Goal: Task Accomplishment & Management: Complete application form

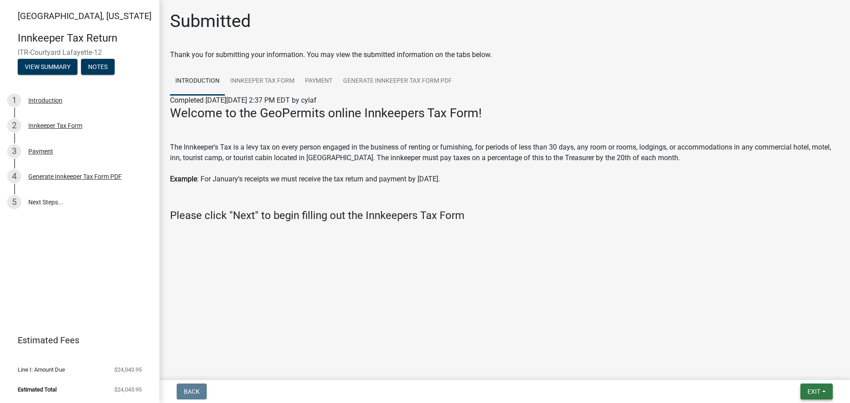
click at [818, 393] on span "Exit" at bounding box center [814, 391] width 13 height 7
click at [778, 368] on button "Save & Exit" at bounding box center [797, 368] width 71 height 21
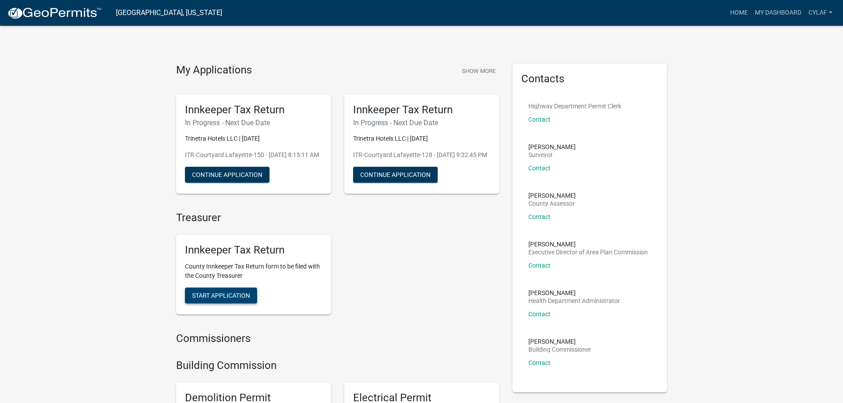
click at [227, 299] on span "Start Application" at bounding box center [221, 295] width 58 height 7
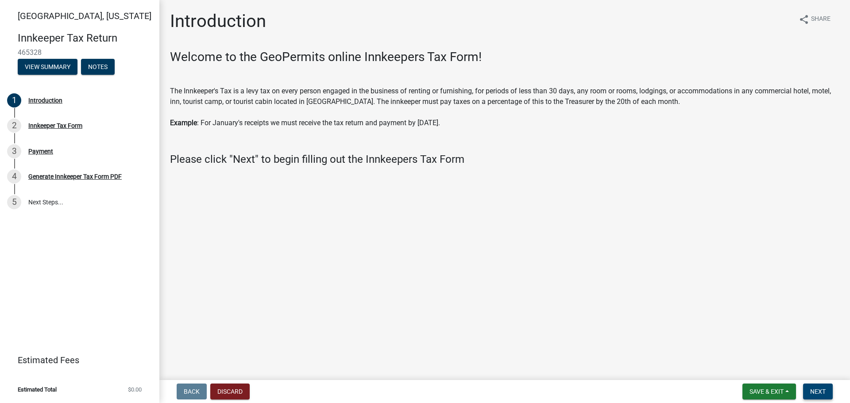
click at [816, 386] on button "Next" at bounding box center [818, 392] width 30 height 16
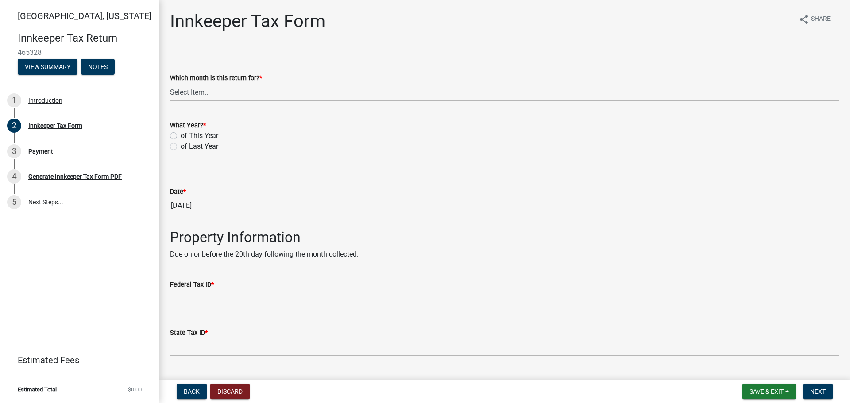
click at [200, 91] on select "Select Item... January February March April May June July August September Octo…" at bounding box center [504, 92] width 669 height 18
click at [170, 83] on select "Select Item... January February March April May June July August September Octo…" at bounding box center [504, 92] width 669 height 18
select select "3682557b-11f2-4064-b923-757c2ab608b9"
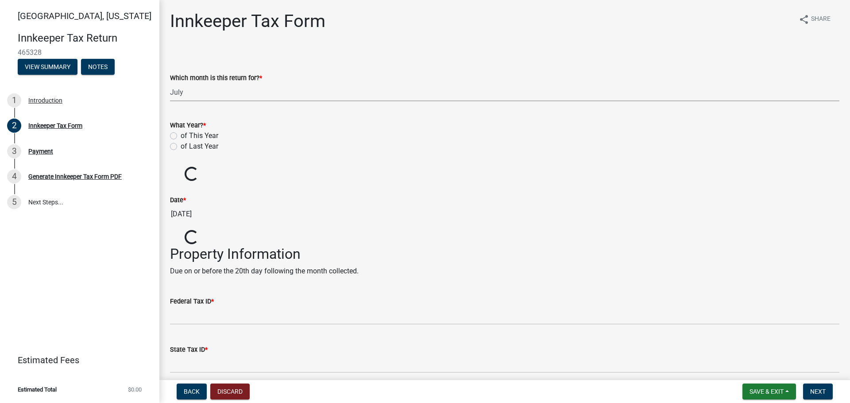
click at [181, 137] on label "of This Year" at bounding box center [200, 136] width 38 height 11
click at [181, 136] on input "of This Year" at bounding box center [184, 134] width 6 height 6
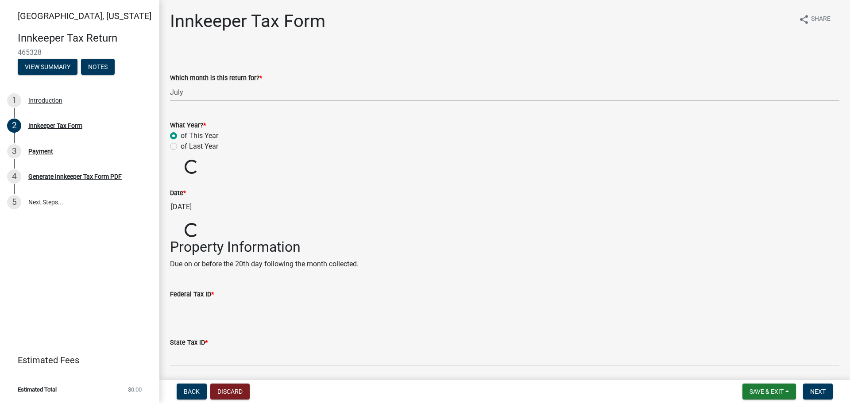
radio input "true"
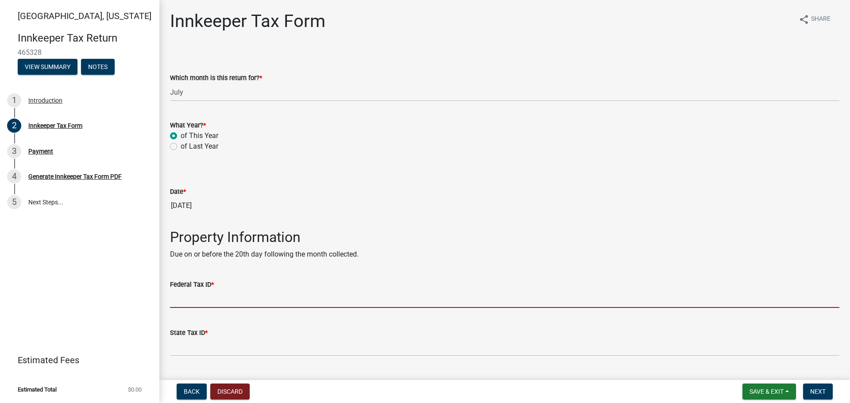
click at [193, 302] on input "Federal Tax ID *" at bounding box center [504, 299] width 669 height 18
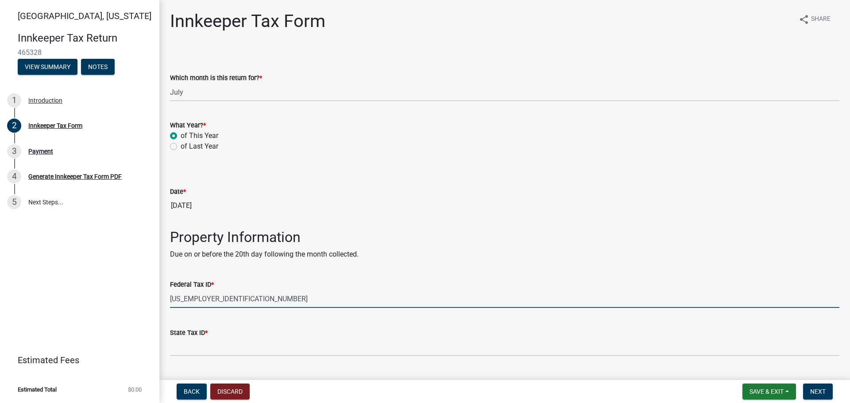
type input "[US_EMPLOYER_IDENTIFICATION_NUMBER]"
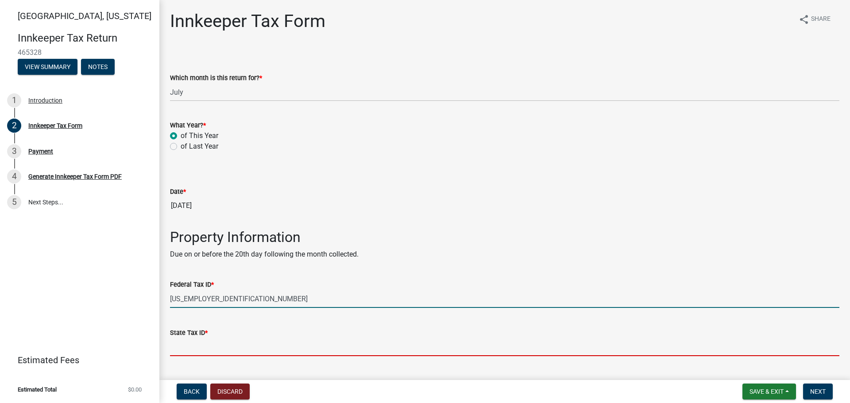
click at [205, 348] on input "State Tax ID *" at bounding box center [504, 347] width 669 height 18
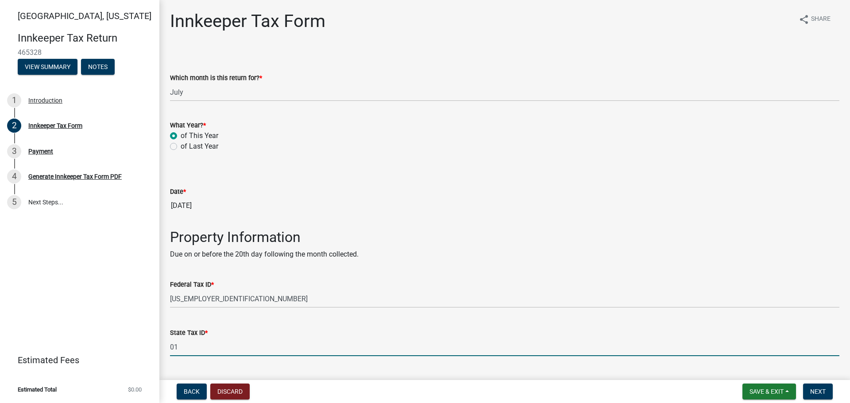
type input "0133812243"
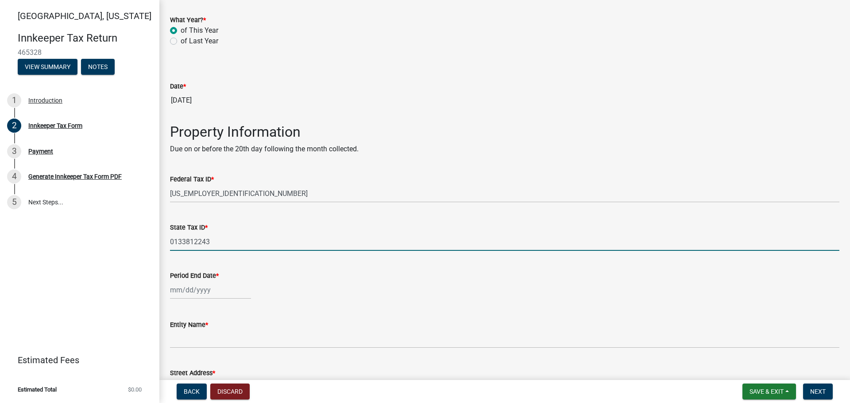
scroll to position [133, 0]
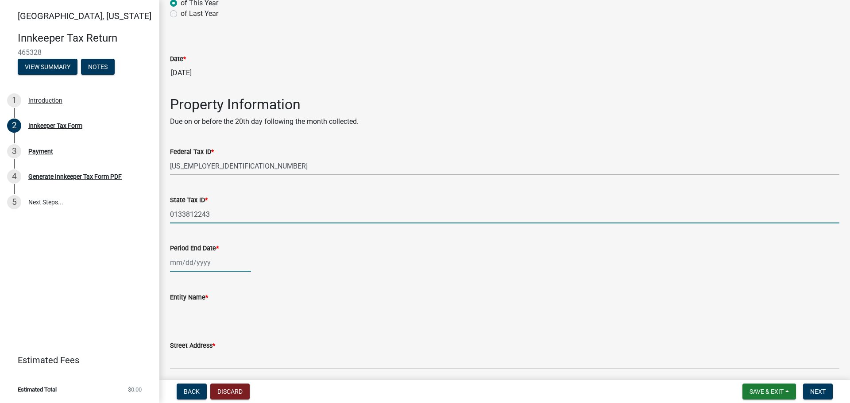
click at [185, 264] on div at bounding box center [210, 263] width 81 height 18
select select "8"
select select "2025"
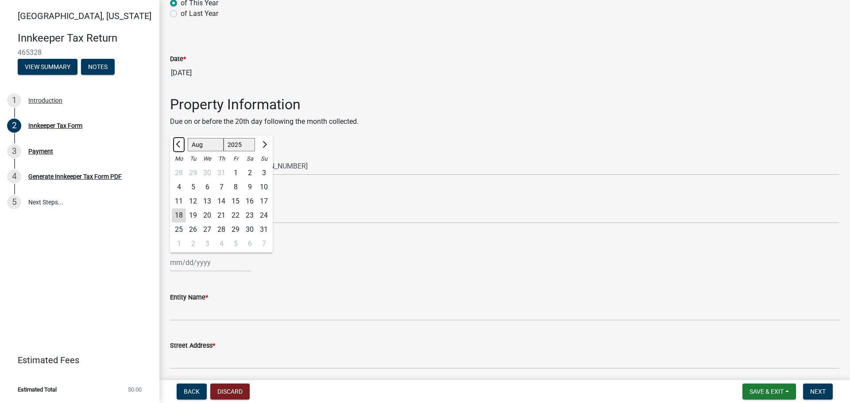
click at [178, 143] on span "Previous month" at bounding box center [179, 144] width 7 height 7
select select "7"
click at [222, 232] on div "31" at bounding box center [221, 230] width 14 height 14
type input "[DATE]"
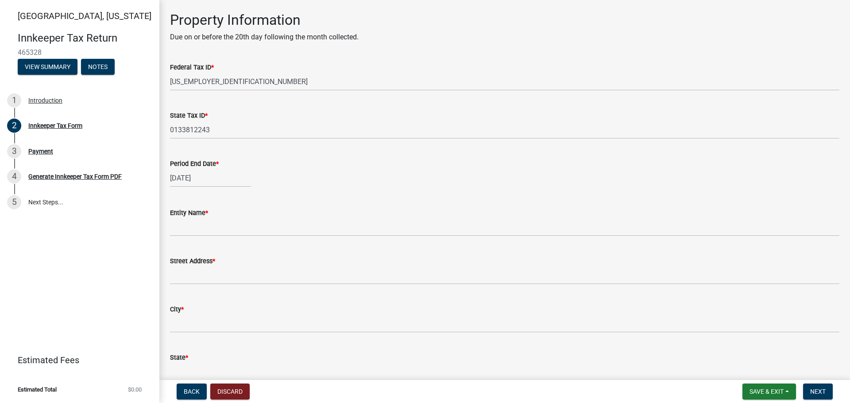
scroll to position [221, 0]
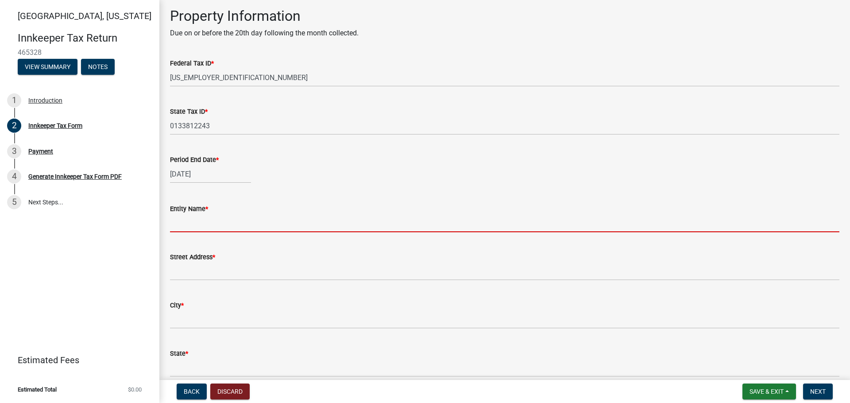
click at [200, 224] on input "Entity Name *" at bounding box center [504, 223] width 669 height 18
type input "Trinetra Hotels LLC"
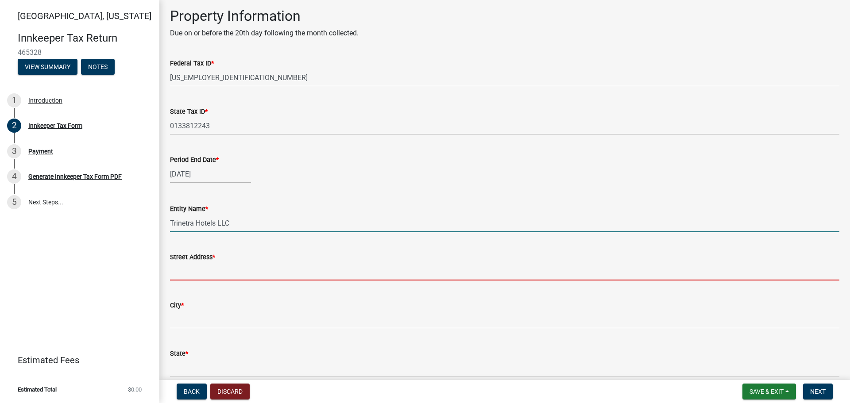
click at [209, 274] on input "Street Address *" at bounding box center [504, 272] width 669 height 18
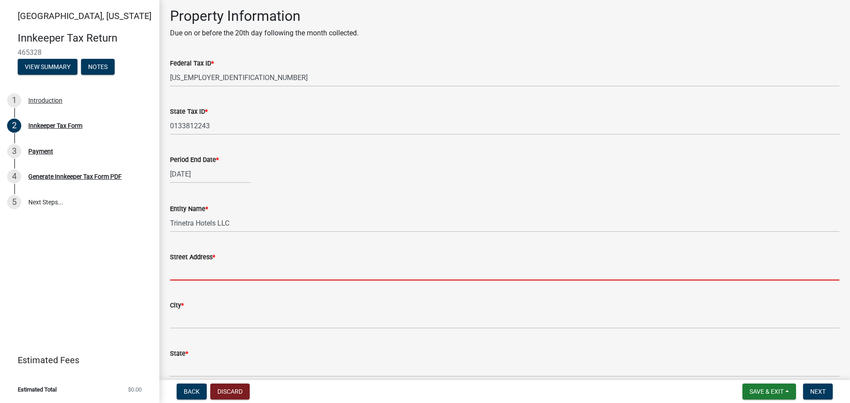
type input "[STREET_ADDRESS]"
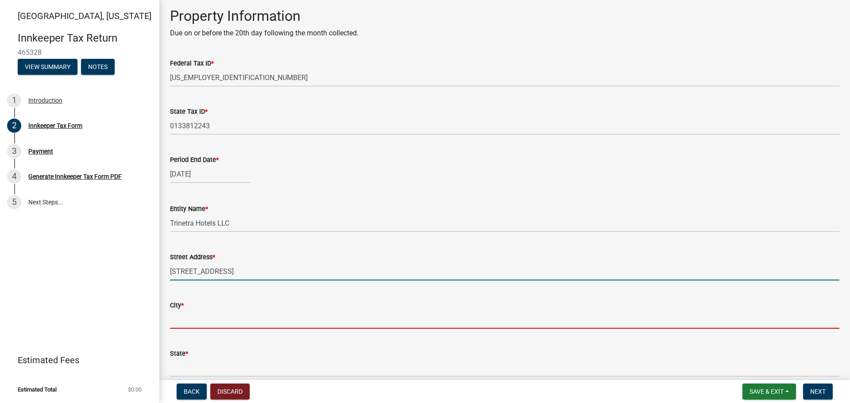
type input "MOUNT PROSPECT"
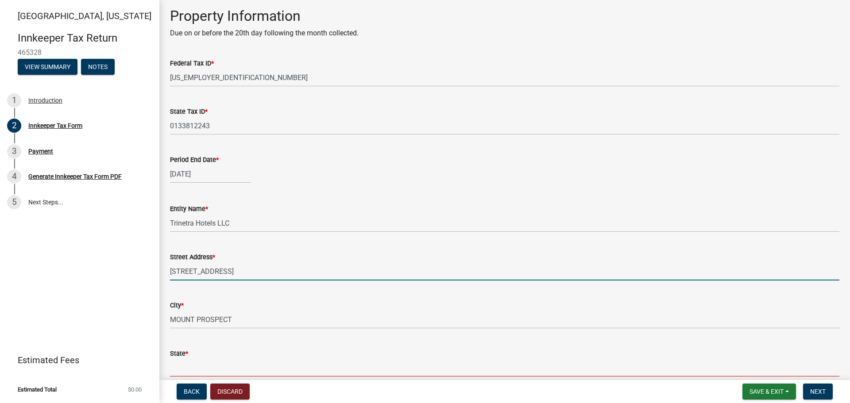
type input "IL"
type input "60056-6009"
type input "[STREET_ADDRESS]"
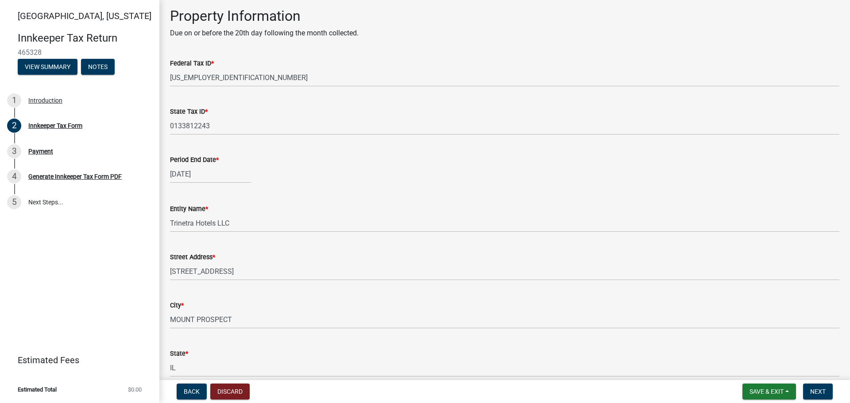
click at [376, 292] on div "City * [GEOGRAPHIC_DATA]" at bounding box center [504, 308] width 669 height 41
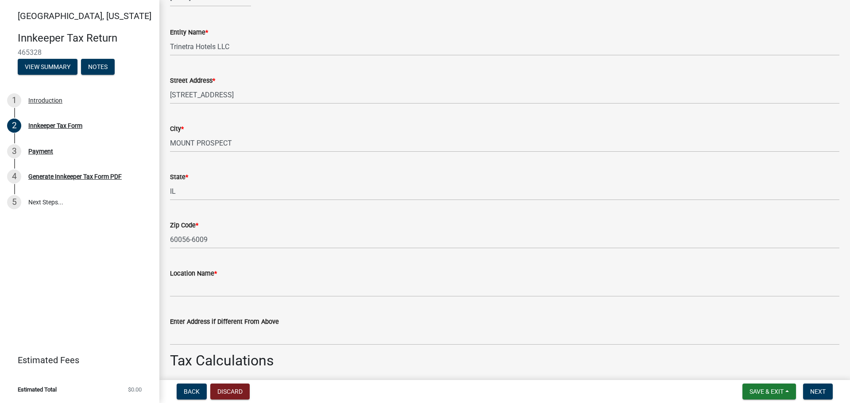
scroll to position [398, 0]
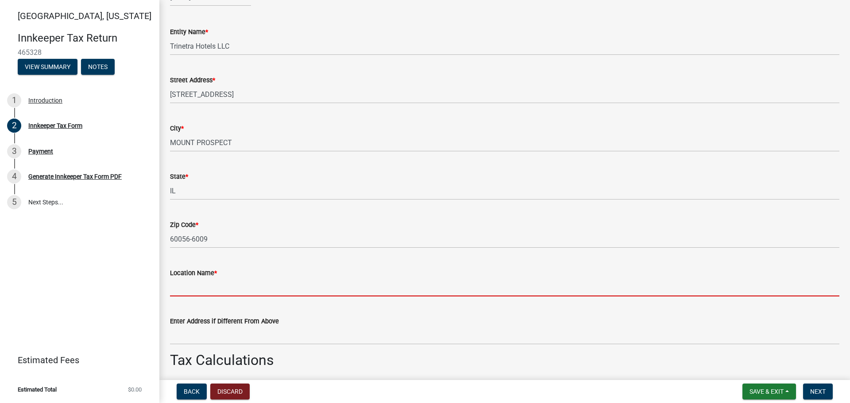
click at [224, 287] on input "Location Name *" at bounding box center [504, 287] width 669 height 18
type input "Courtyard [GEOGRAPHIC_DATA]"
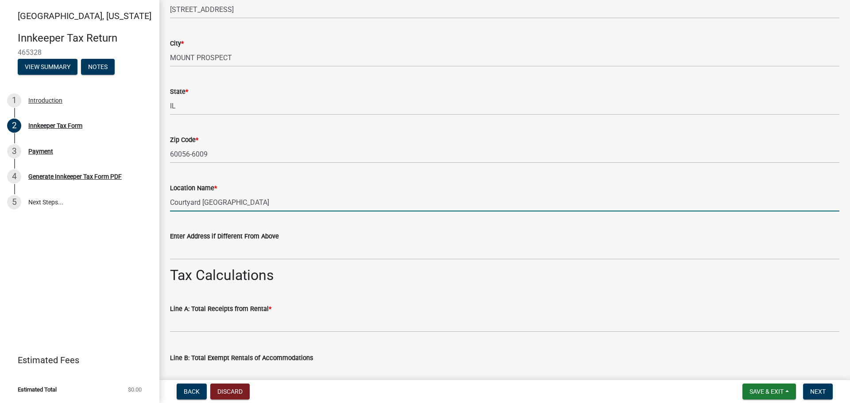
scroll to position [487, 0]
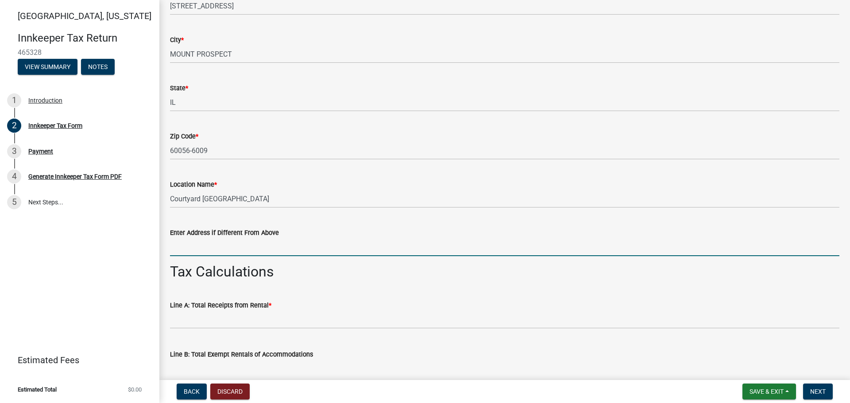
click at [239, 247] on input "Enter Address if Different From Above" at bounding box center [504, 247] width 669 height 18
type input "[STREET_ADDRESS]"
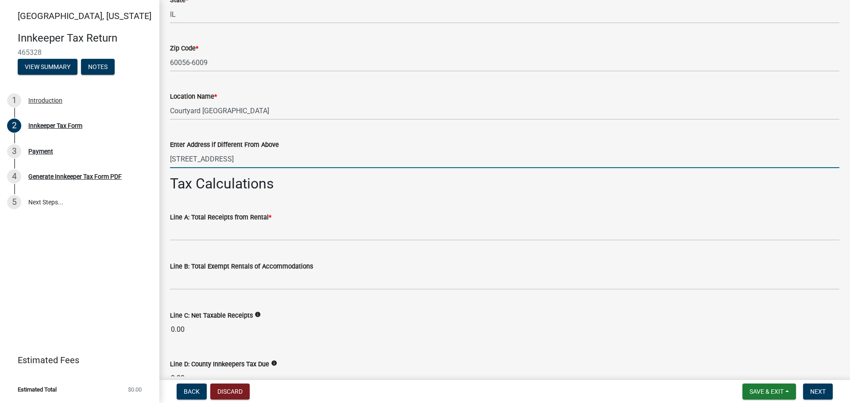
scroll to position [576, 0]
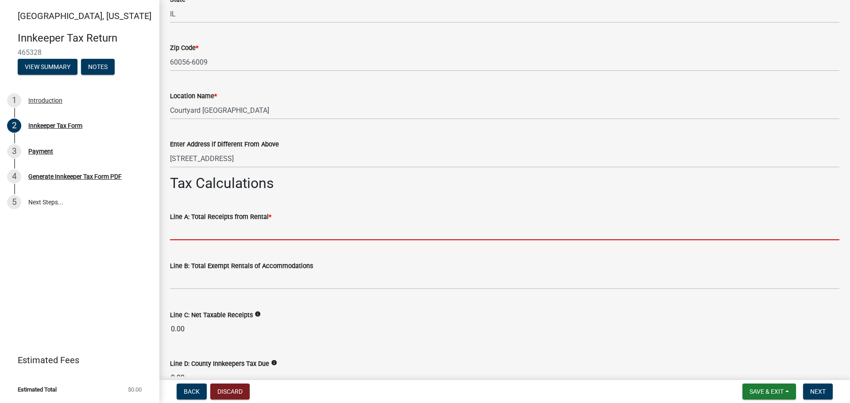
click at [216, 231] on input "text" at bounding box center [504, 231] width 669 height 18
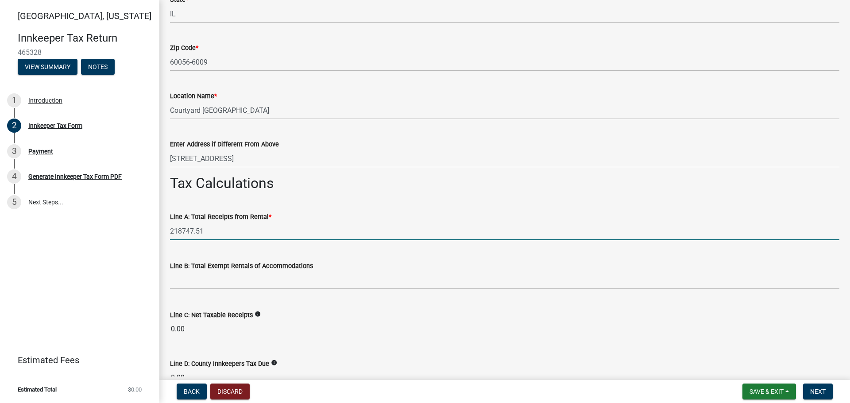
type input "218747.51"
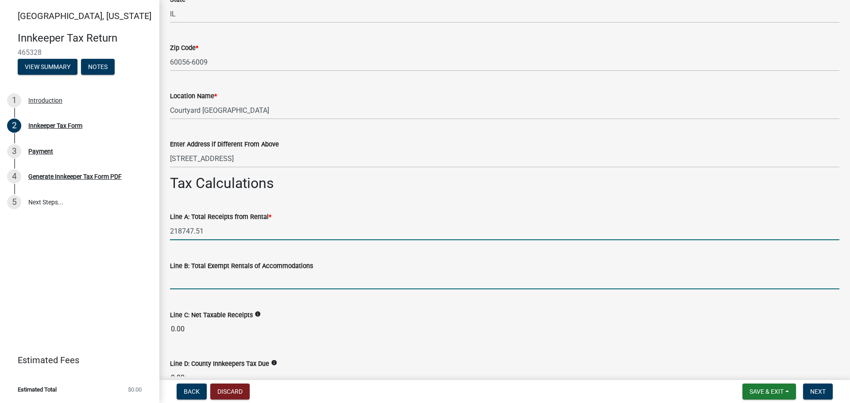
click at [211, 278] on input "text" at bounding box center [504, 280] width 669 height 18
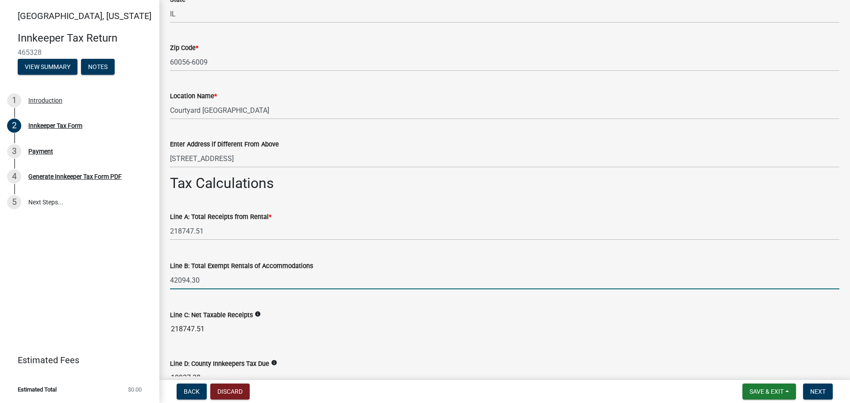
type input "42094.30"
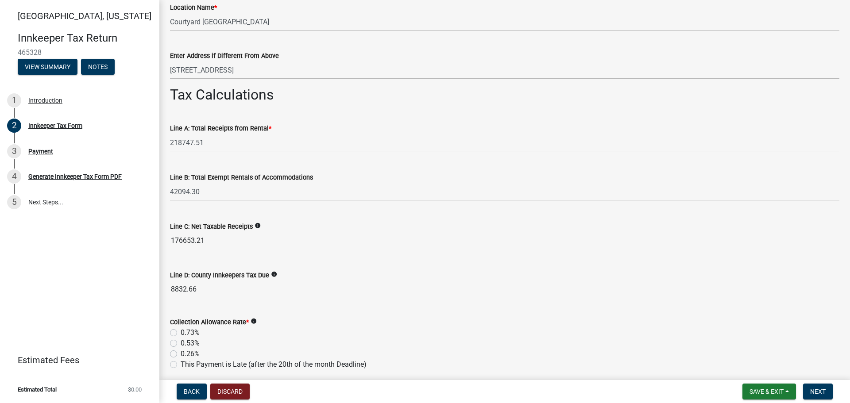
scroll to position [708, 0]
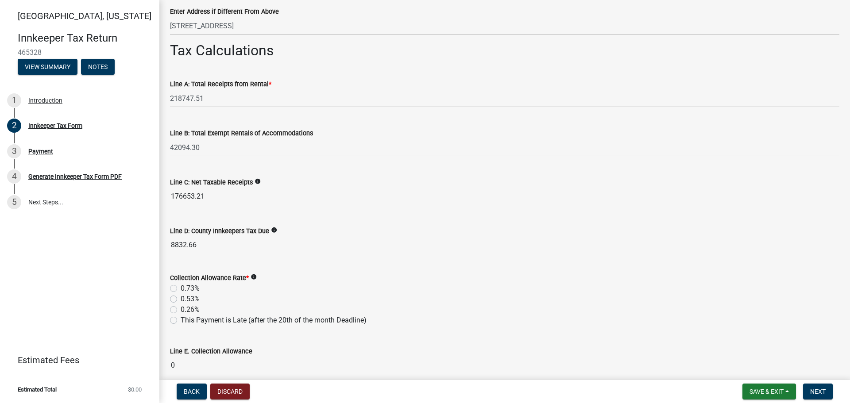
click at [181, 298] on label "0.53%" at bounding box center [190, 299] width 19 height 11
click at [181, 298] on input "0.53%" at bounding box center [184, 297] width 6 height 6
radio input "true"
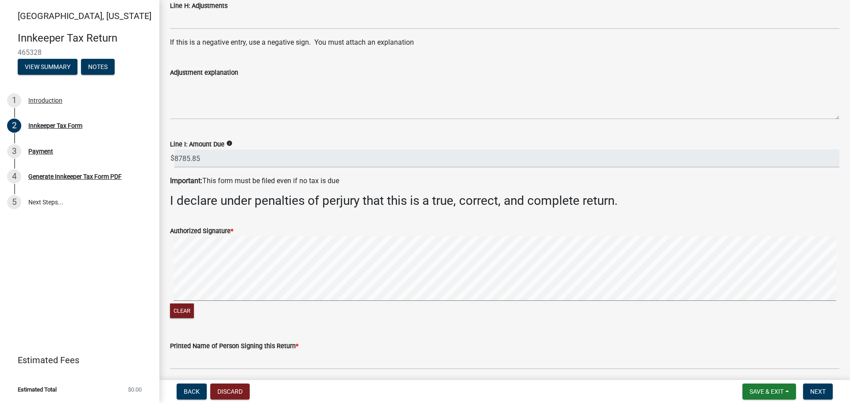
scroll to position [1284, 0]
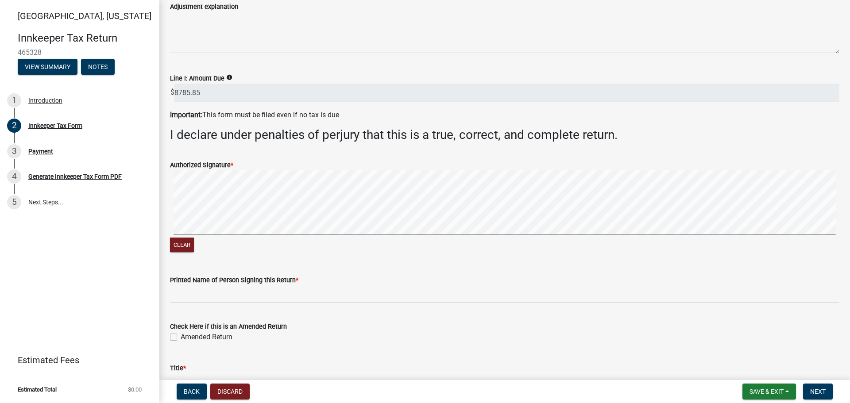
click at [351, 236] on signature-pad at bounding box center [504, 203] width 669 height 67
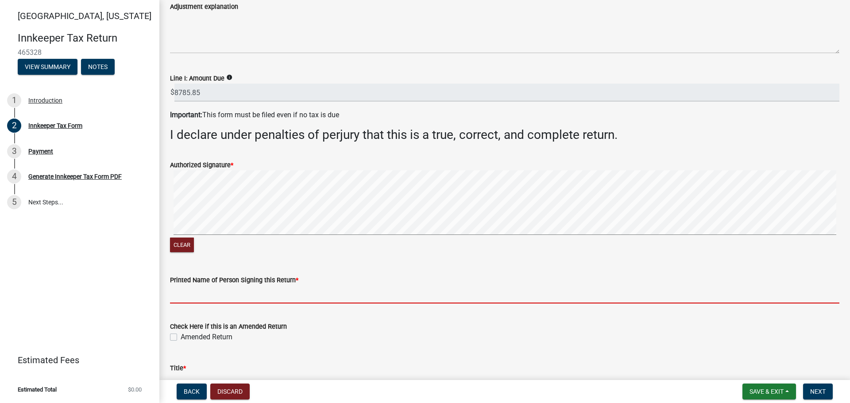
click at [227, 290] on input "Printed Name of Person Signing this Return *" at bounding box center [504, 295] width 669 height 18
type input "[PERSON_NAME]"
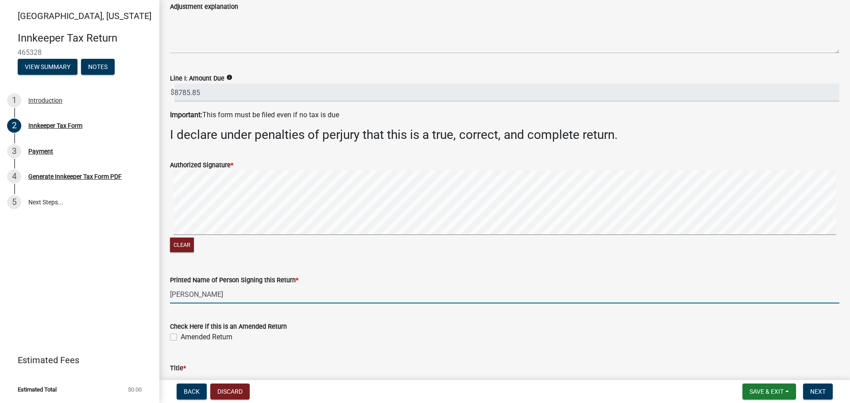
type input "8479970714"
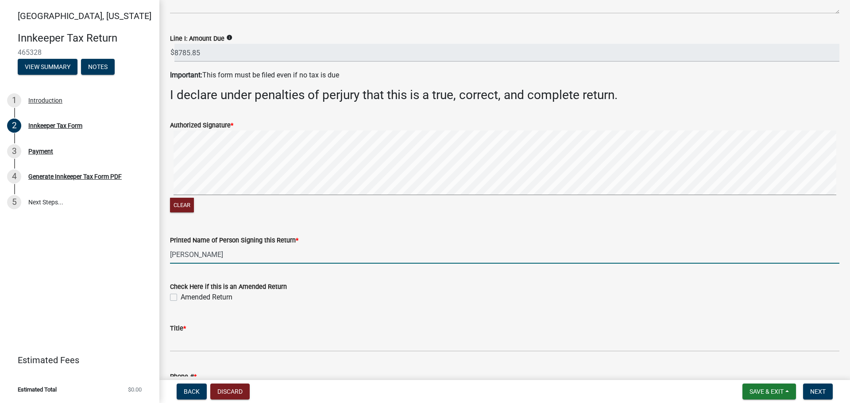
scroll to position [1372, 0]
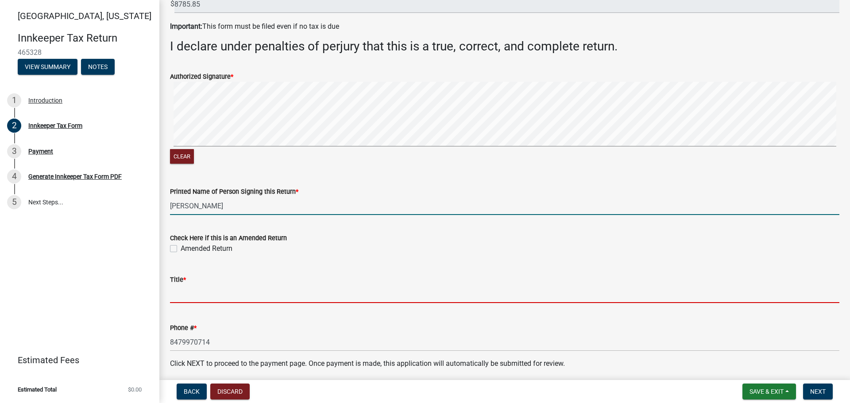
click at [197, 295] on input "Title *" at bounding box center [504, 294] width 669 height 18
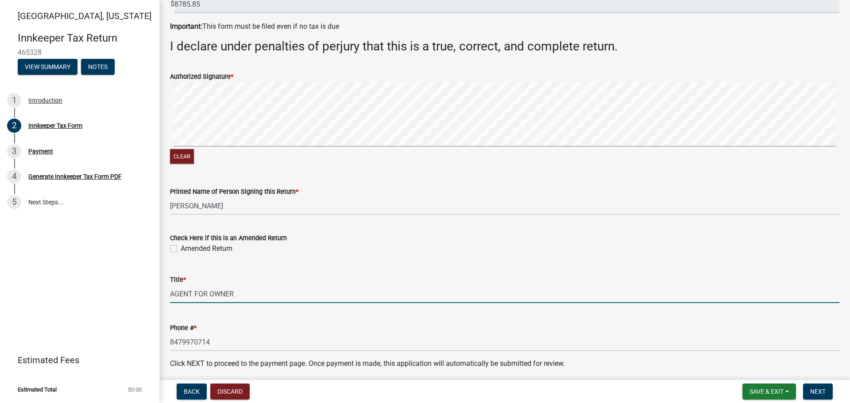
scroll to position [1407, 0]
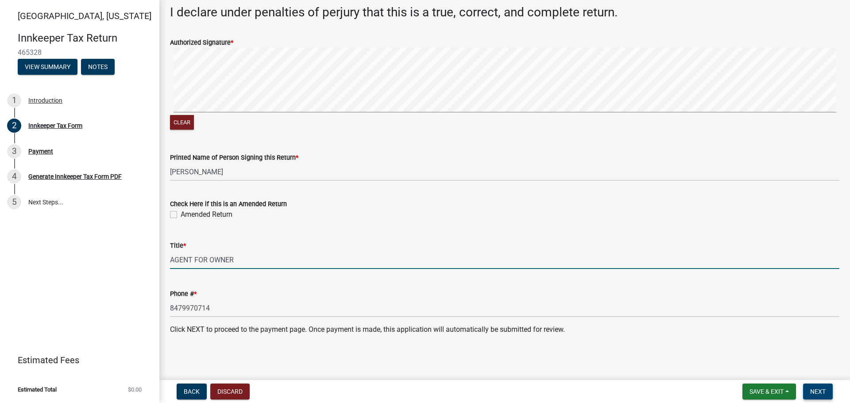
type input "AGENT FOR OWNER"
click at [819, 388] on span "Next" at bounding box center [817, 391] width 15 height 7
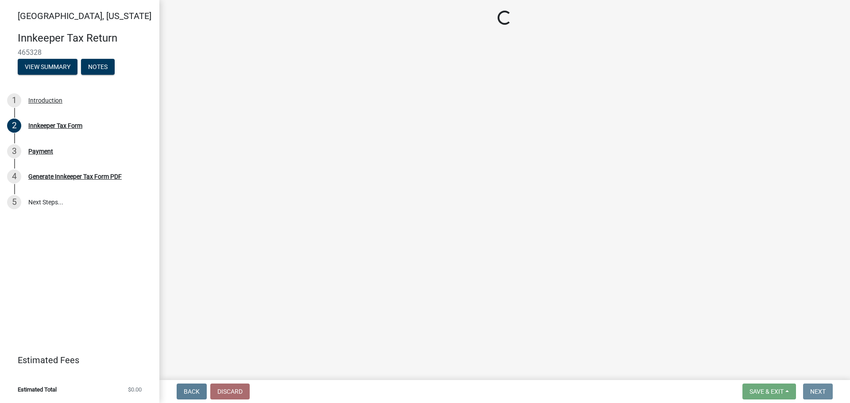
scroll to position [0, 0]
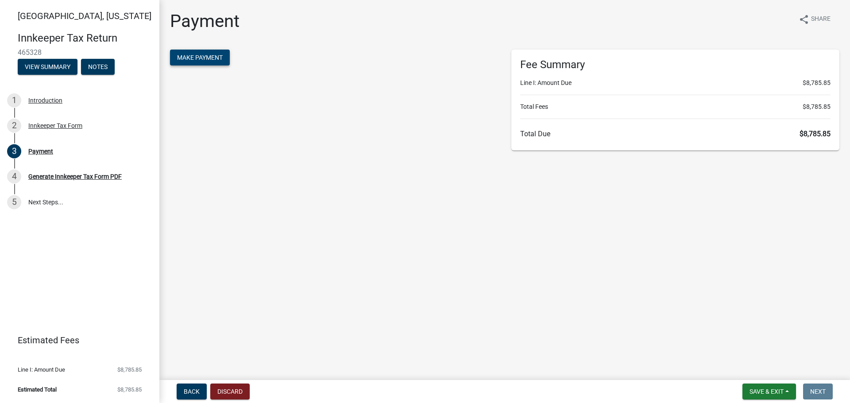
click at [198, 56] on span "Make Payment" at bounding box center [200, 57] width 46 height 7
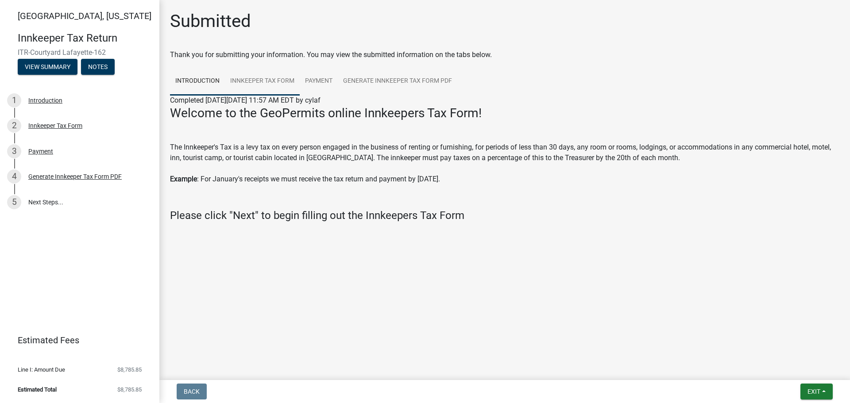
click at [274, 81] on link "Innkeeper Tax Form" at bounding box center [262, 81] width 75 height 28
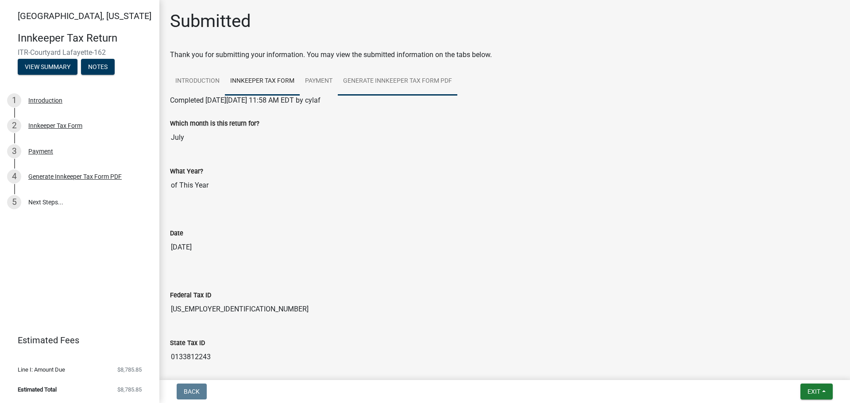
click at [399, 78] on link "Generate Innkeeper Tax Form PDF" at bounding box center [398, 81] width 120 height 28
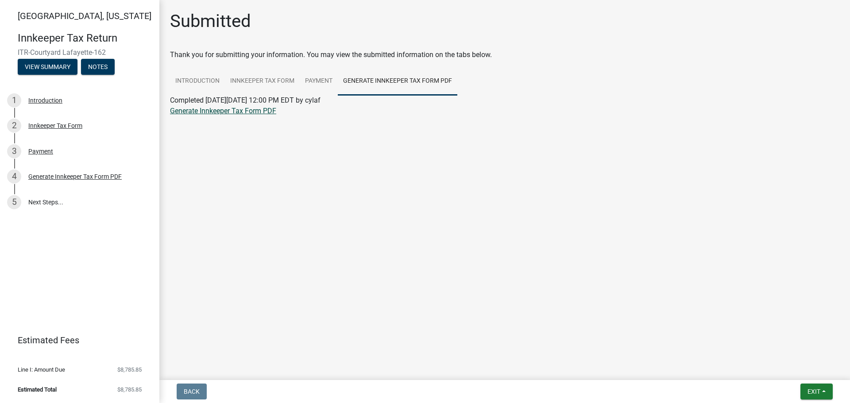
click at [243, 110] on link "Generate Innkeeper Tax Form PDF" at bounding box center [223, 111] width 106 height 8
click at [815, 391] on span "Exit" at bounding box center [814, 391] width 13 height 7
click at [787, 366] on button "Save & Exit" at bounding box center [797, 368] width 71 height 21
